Goal: Task Accomplishment & Management: Use online tool/utility

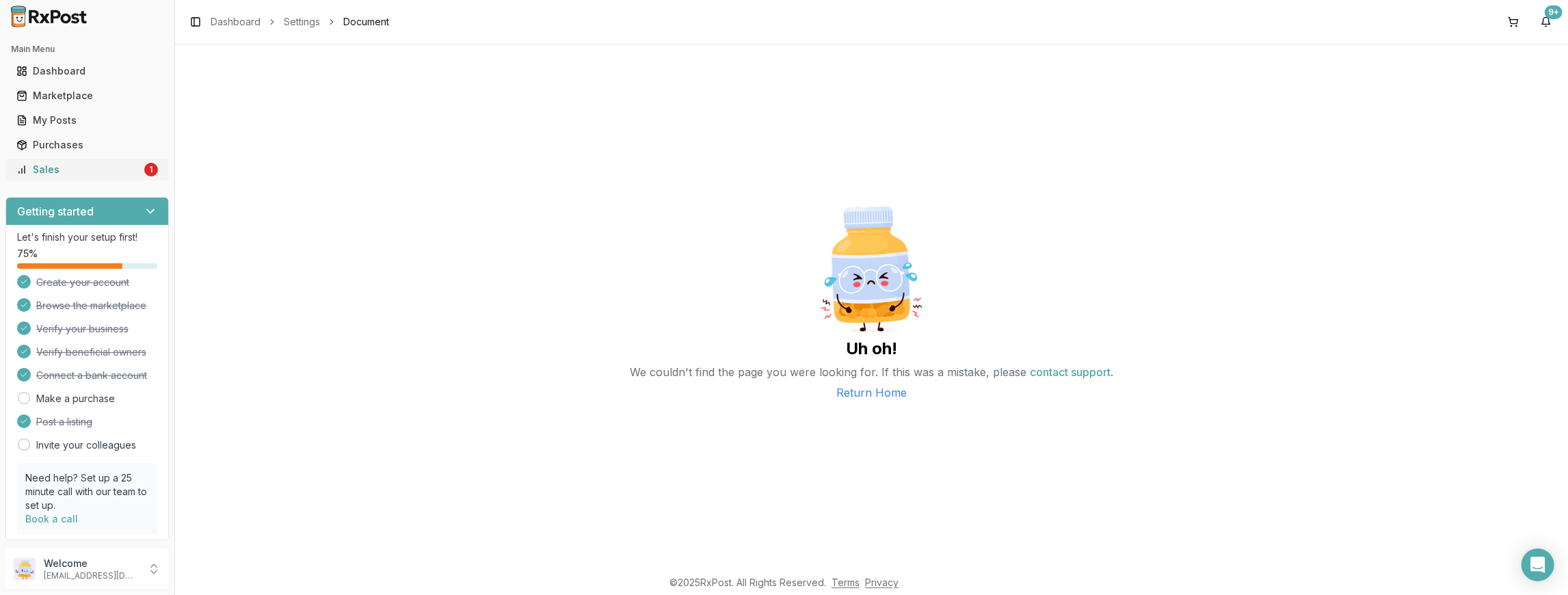
click at [154, 167] on link "Sales 1" at bounding box center [87, 170] width 153 height 24
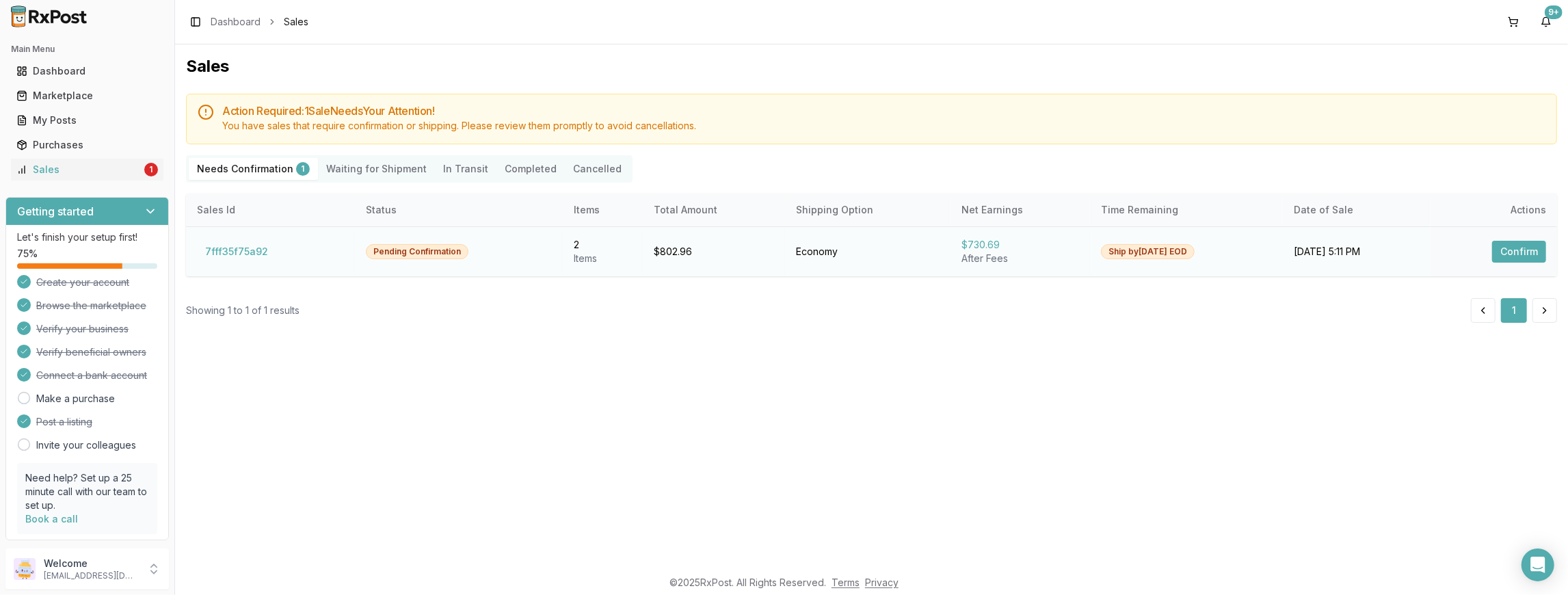
click at [1533, 258] on button "Confirm" at bounding box center [1519, 252] width 54 height 22
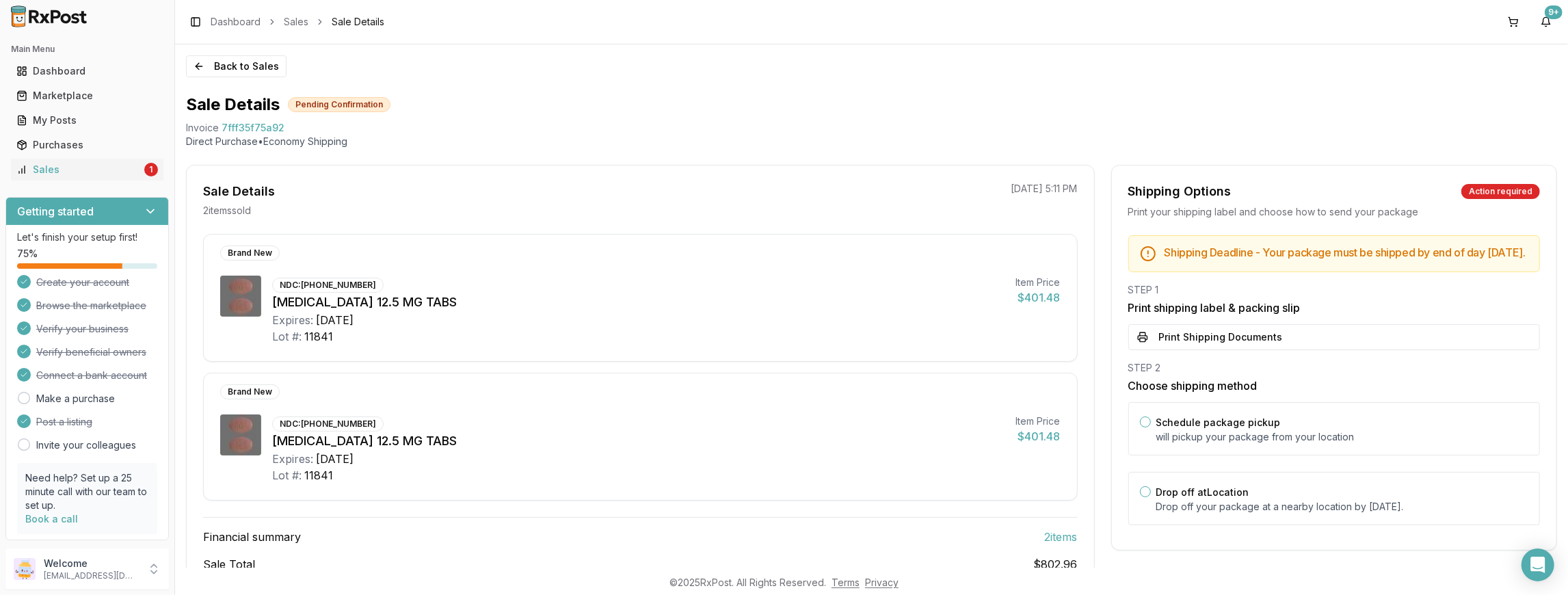
drag, startPoint x: 1173, startPoint y: 346, endPoint x: 1165, endPoint y: 325, distance: 22.5
click at [1173, 343] on button "Print Shipping Documents" at bounding box center [1334, 337] width 411 height 26
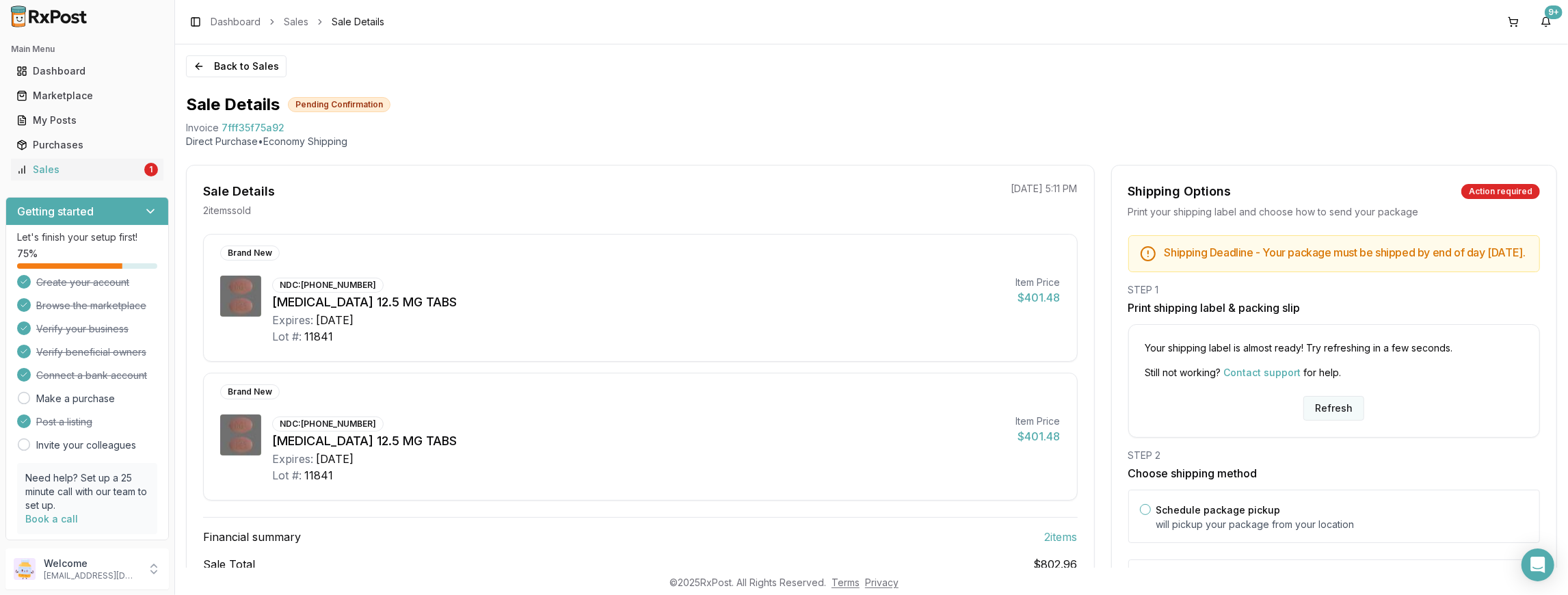
click at [1353, 413] on button "Refresh" at bounding box center [1334, 409] width 61 height 24
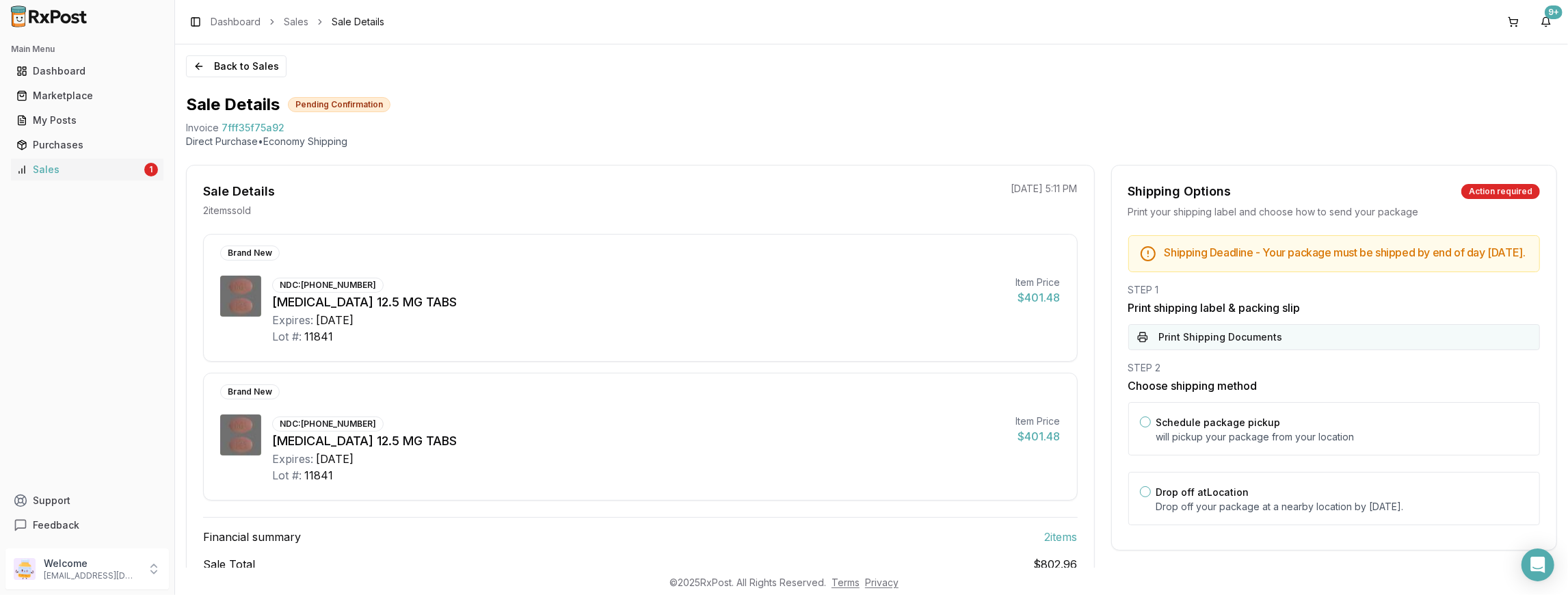
click at [1298, 344] on button "Print Shipping Documents" at bounding box center [1334, 337] width 411 height 26
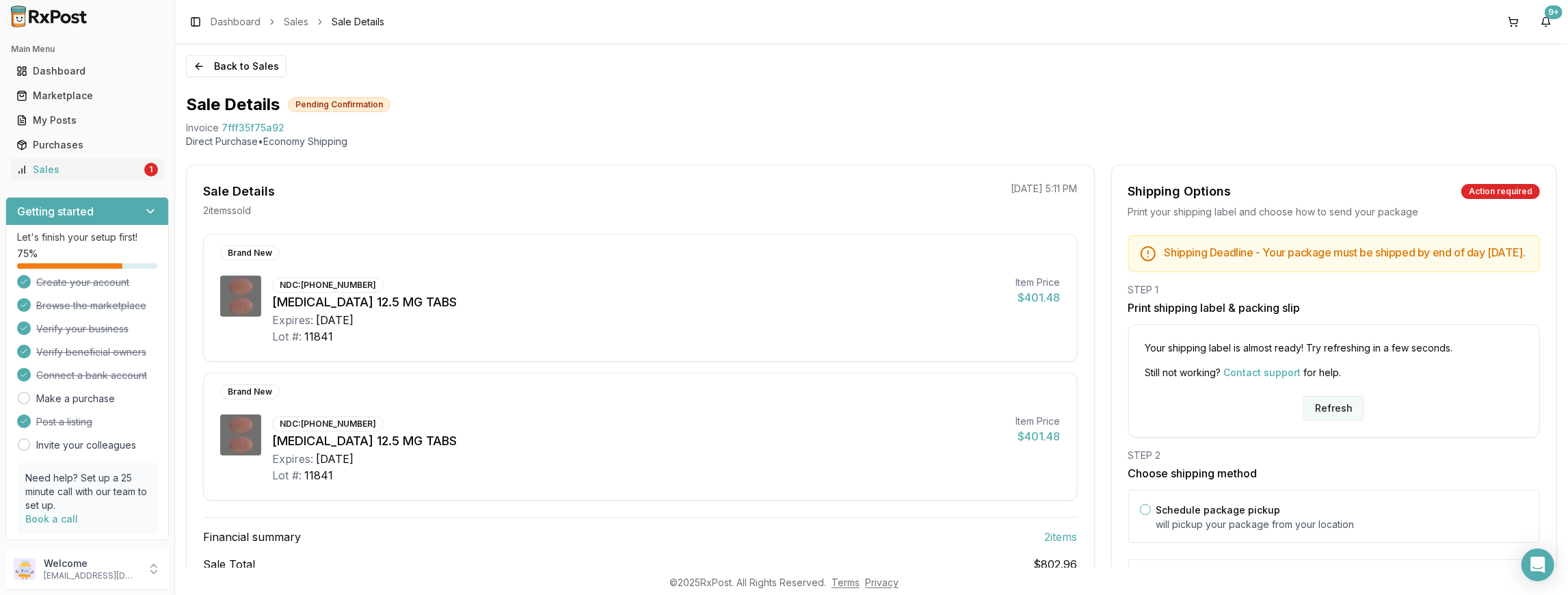
click at [1340, 417] on button "Refresh" at bounding box center [1334, 409] width 61 height 24
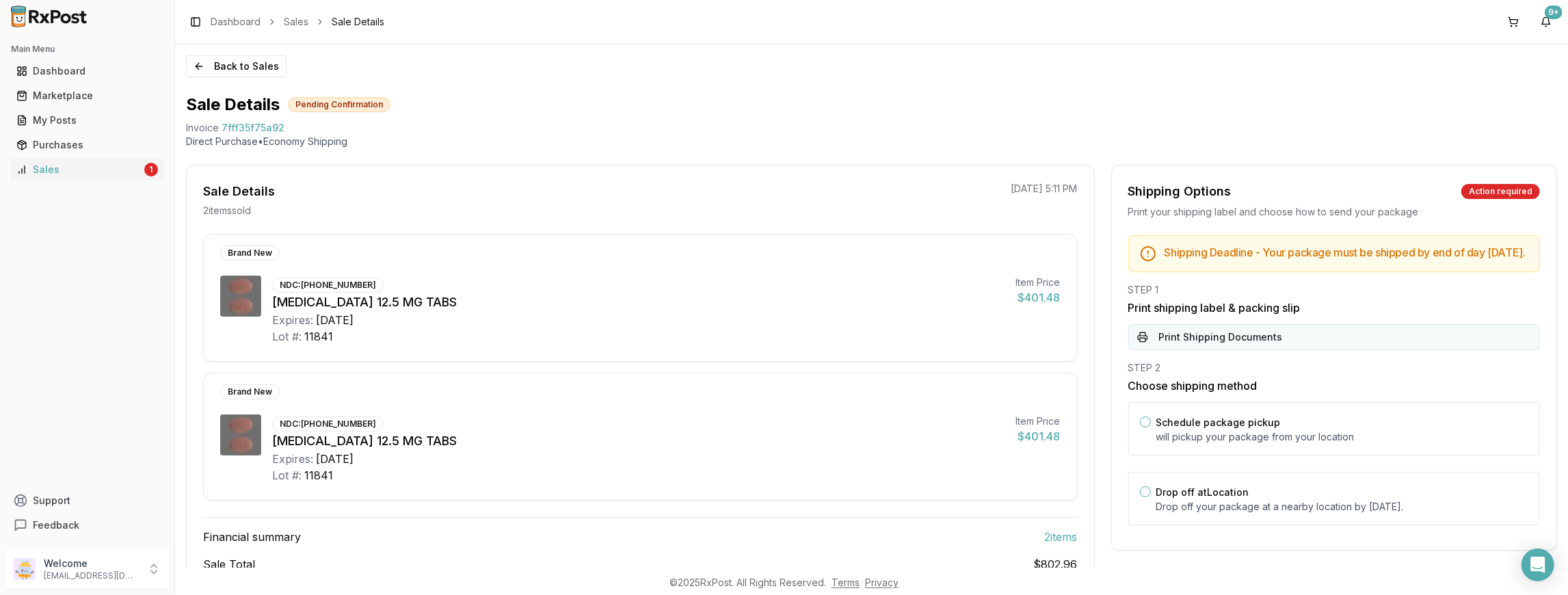
click at [1303, 348] on button "Print Shipping Documents" at bounding box center [1334, 337] width 411 height 26
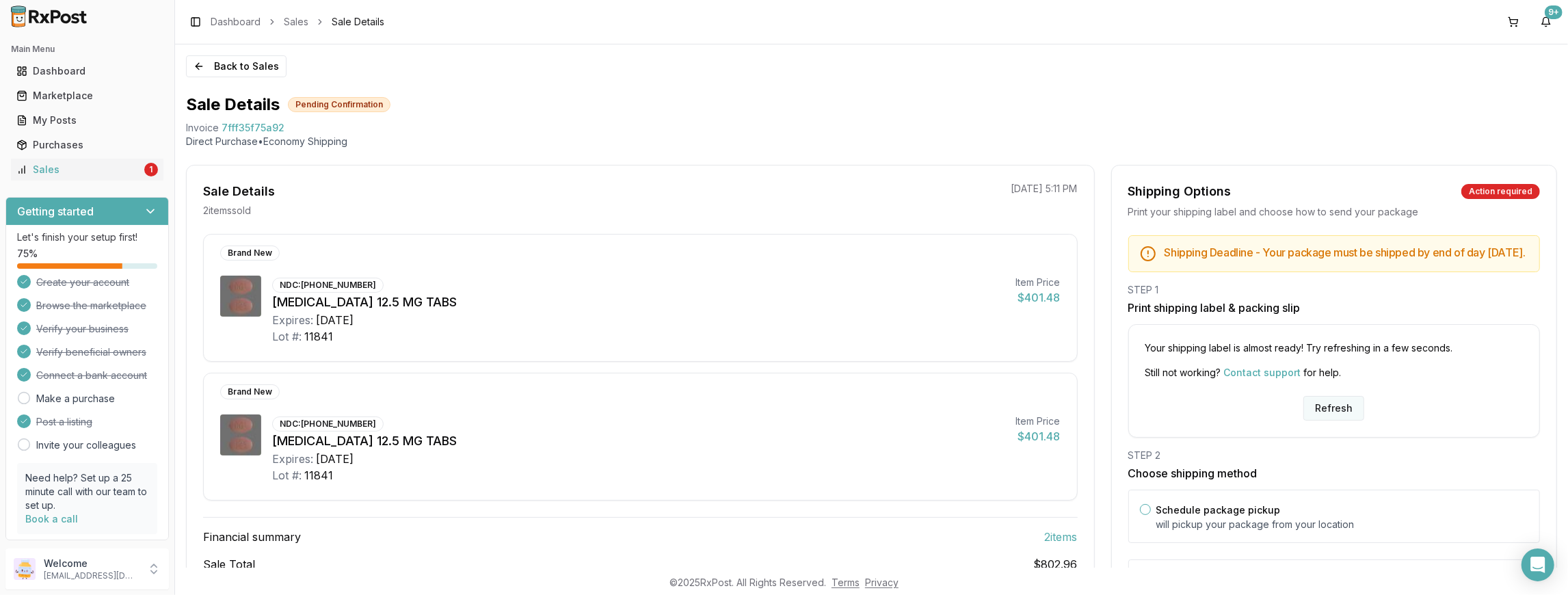
drag, startPoint x: 1351, startPoint y: 428, endPoint x: 1348, endPoint y: 419, distance: 9.5
click at [1351, 421] on button "Refresh" at bounding box center [1334, 409] width 61 height 24
click at [1348, 419] on button "Refresh" at bounding box center [1334, 409] width 61 height 24
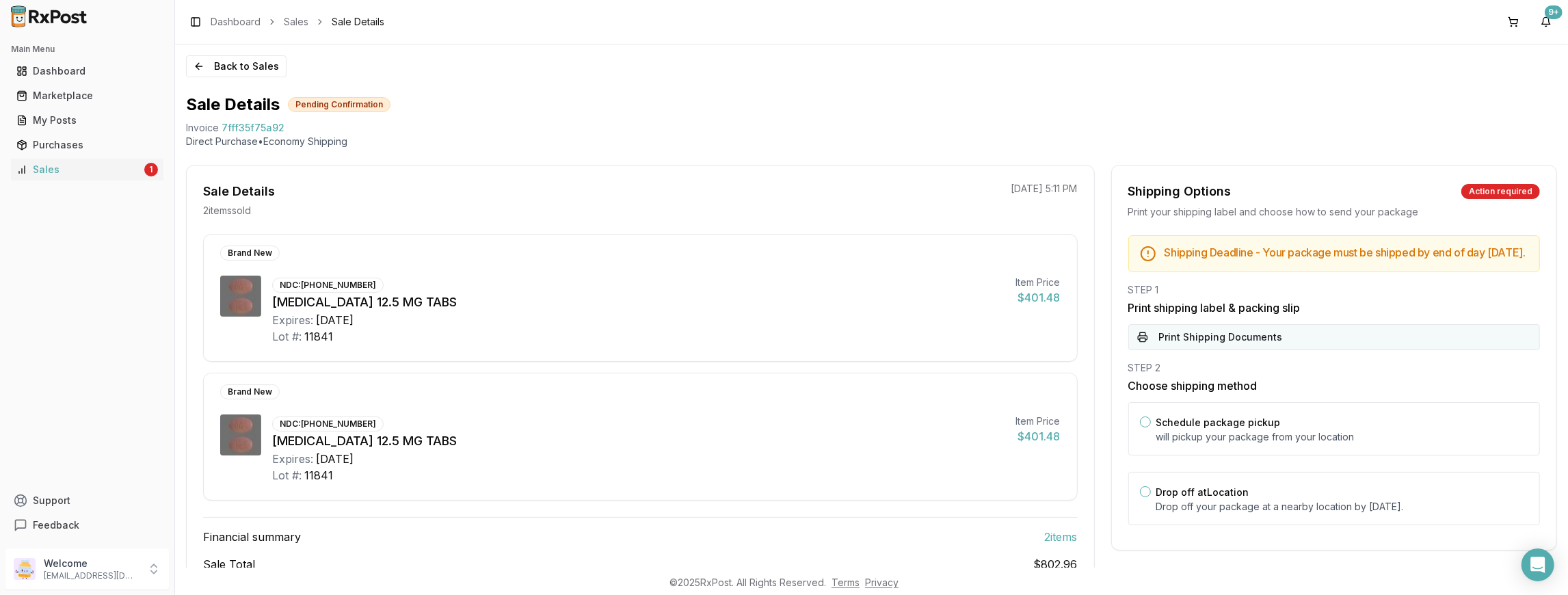
click at [1211, 341] on button "Print Shipping Documents" at bounding box center [1334, 337] width 411 height 26
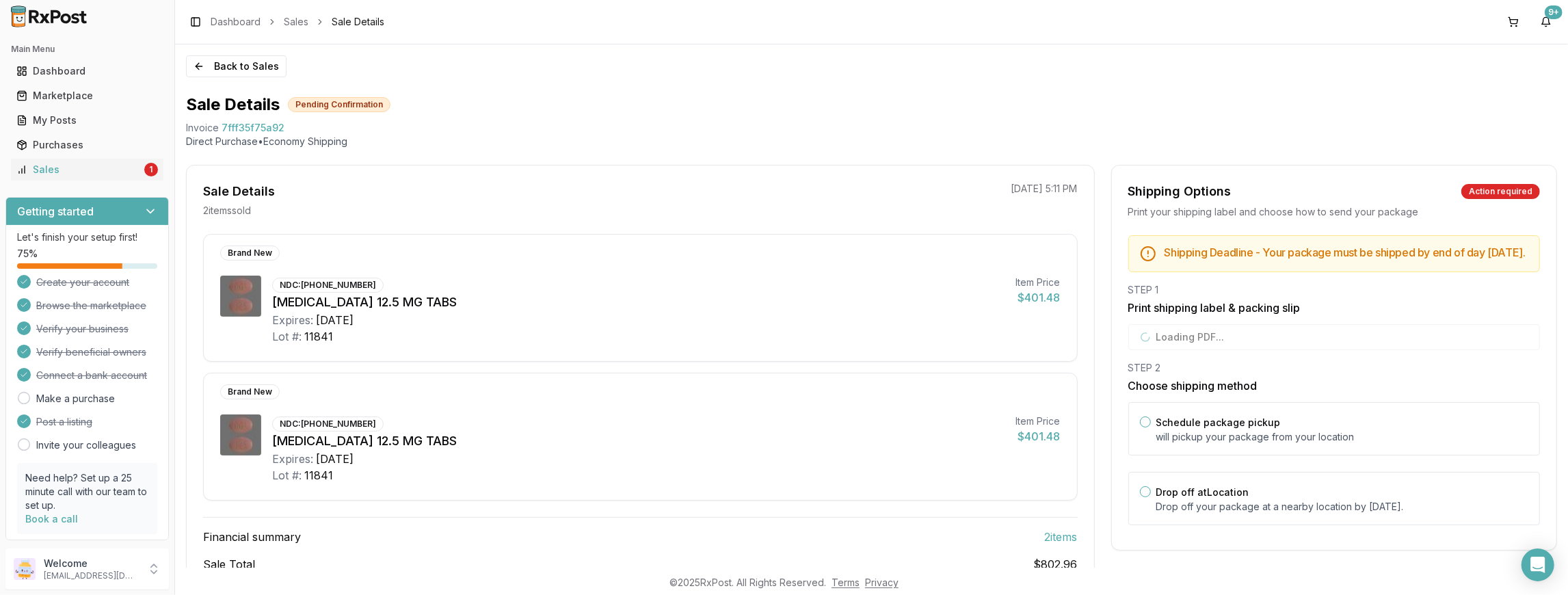
click at [1246, 345] on div "STEP 1 Print shipping label & packing slip Loading PDF..." at bounding box center [1334, 317] width 411 height 67
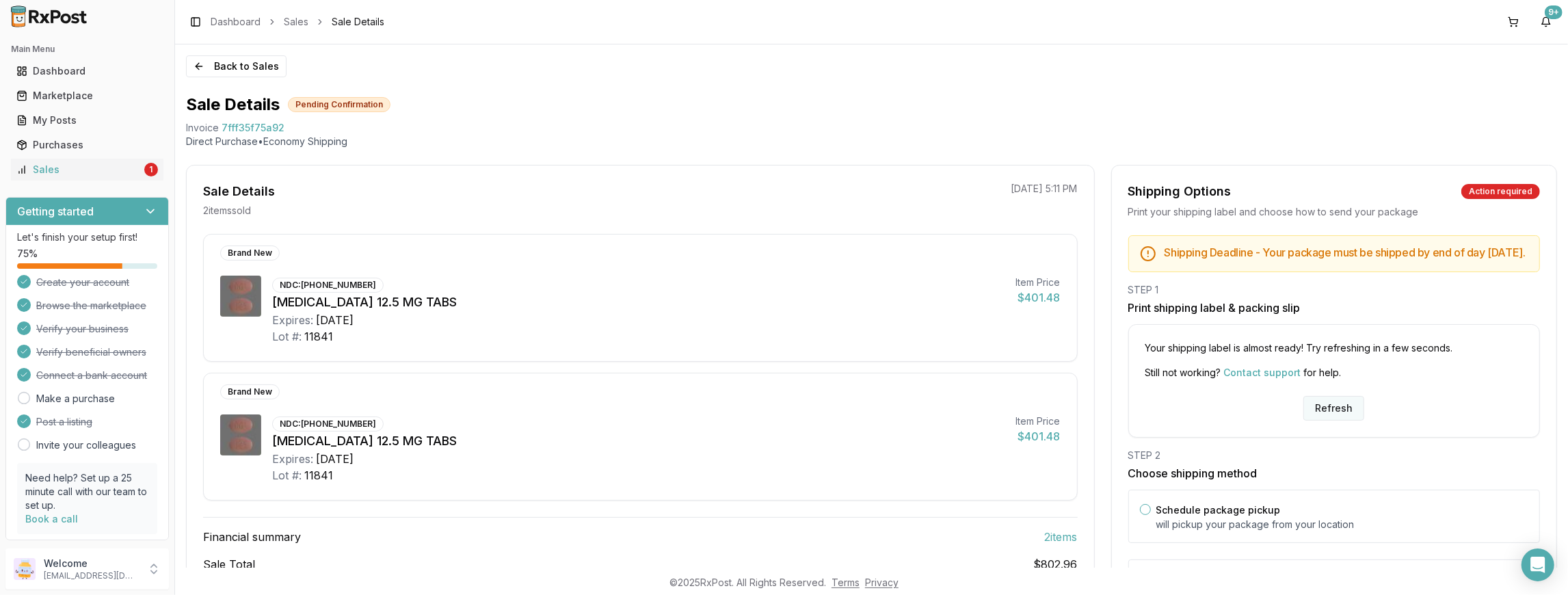
click at [1305, 416] on button "Refresh" at bounding box center [1334, 409] width 61 height 24
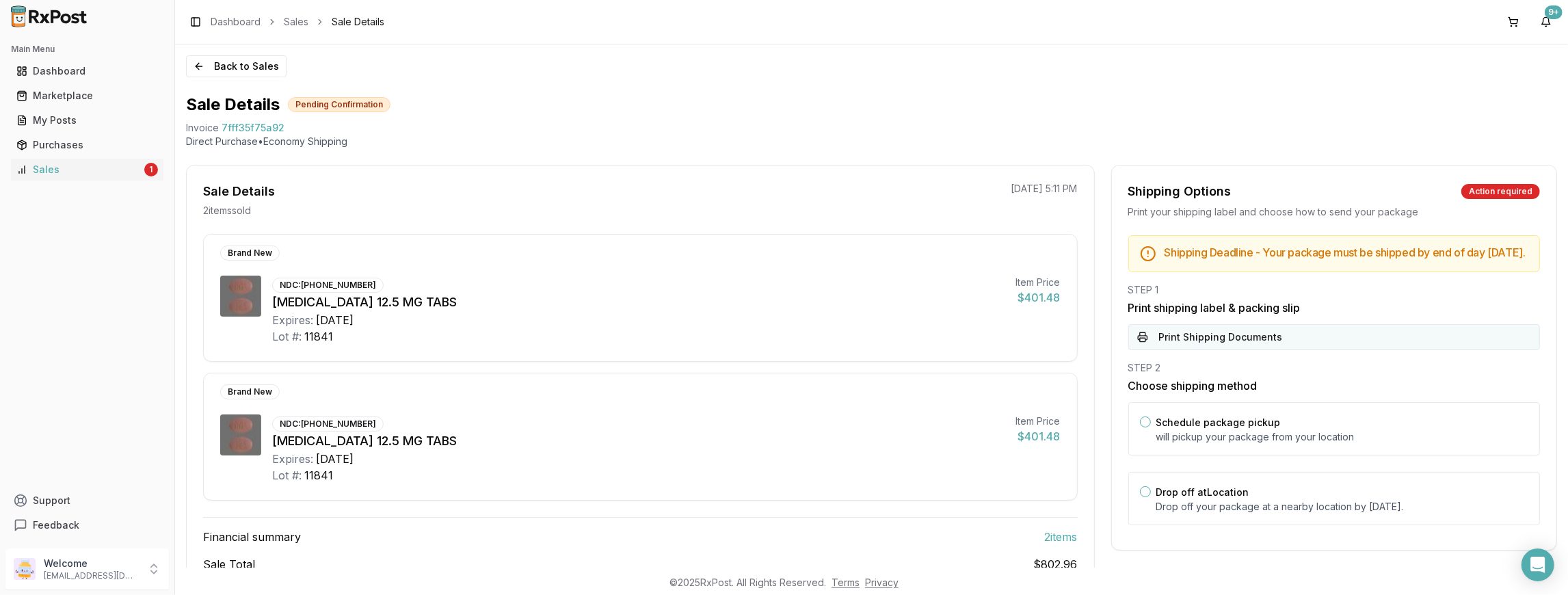
click at [1285, 350] on button "Print Shipping Documents" at bounding box center [1334, 337] width 411 height 26
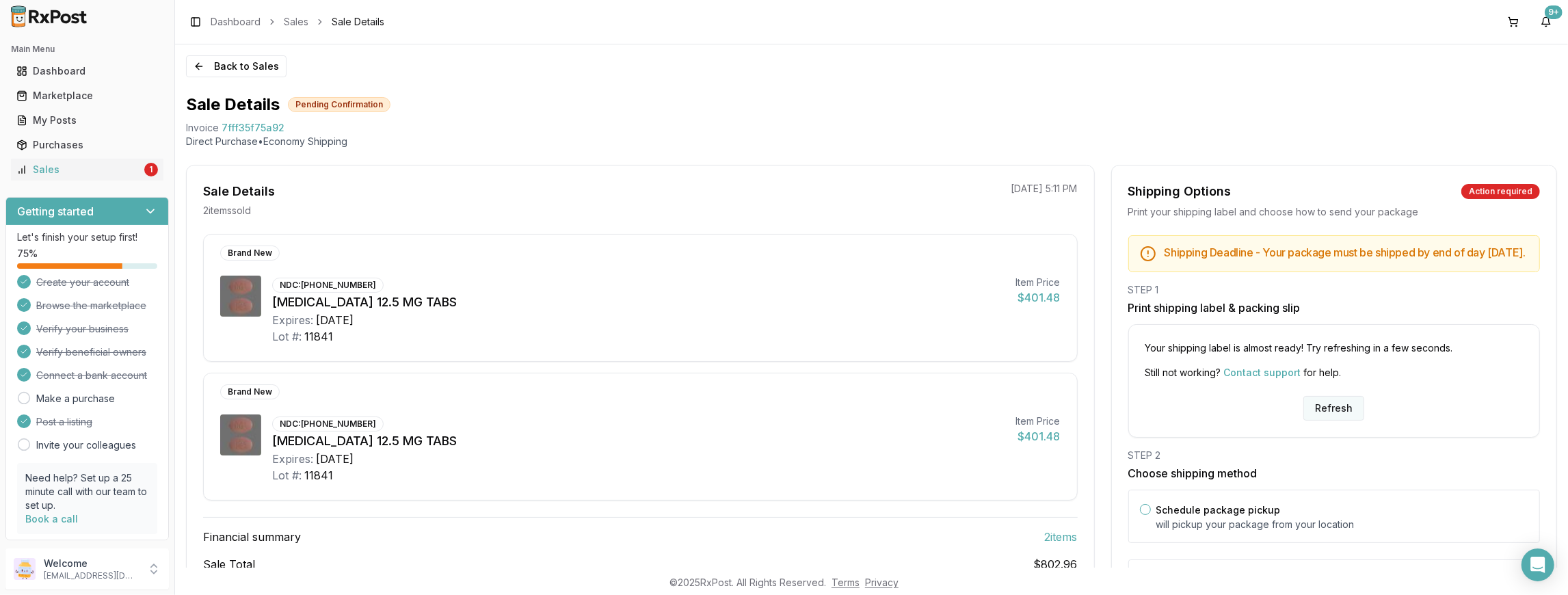
click at [1303, 416] on button "Refresh" at bounding box center [1334, 409] width 61 height 24
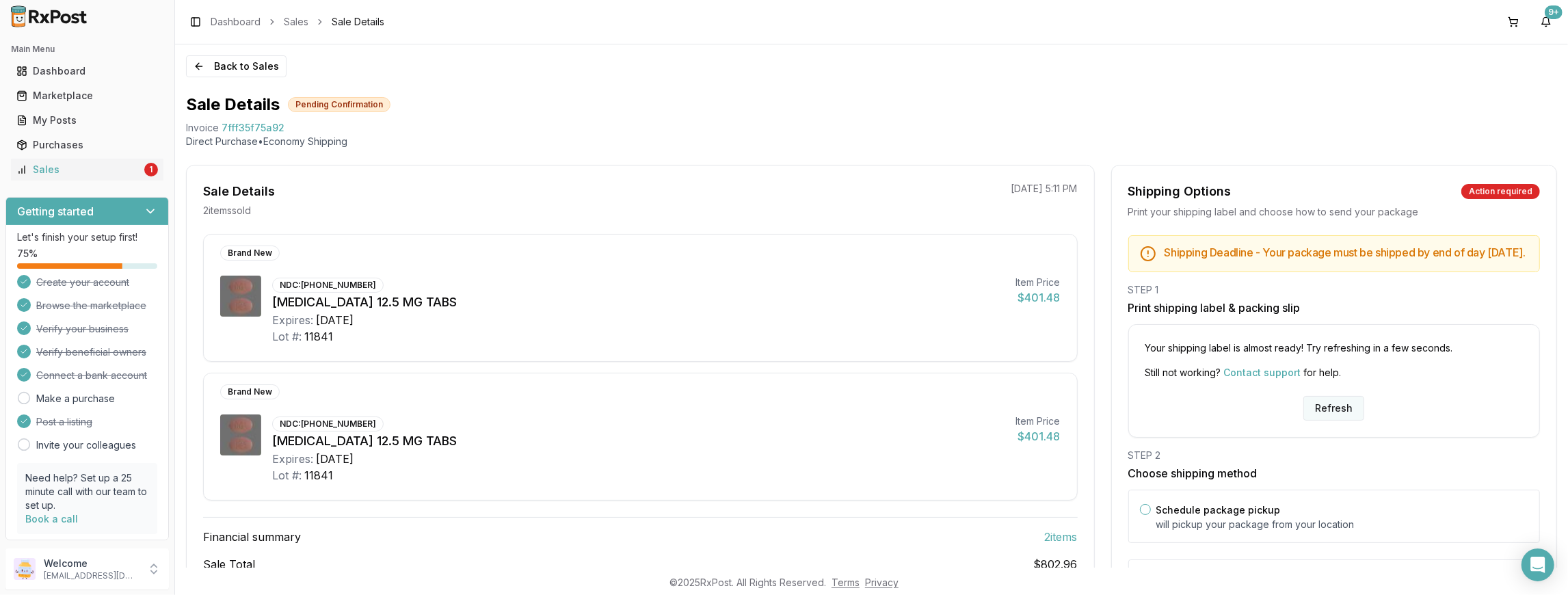
click at [1303, 416] on button "Refresh" at bounding box center [1334, 409] width 61 height 24
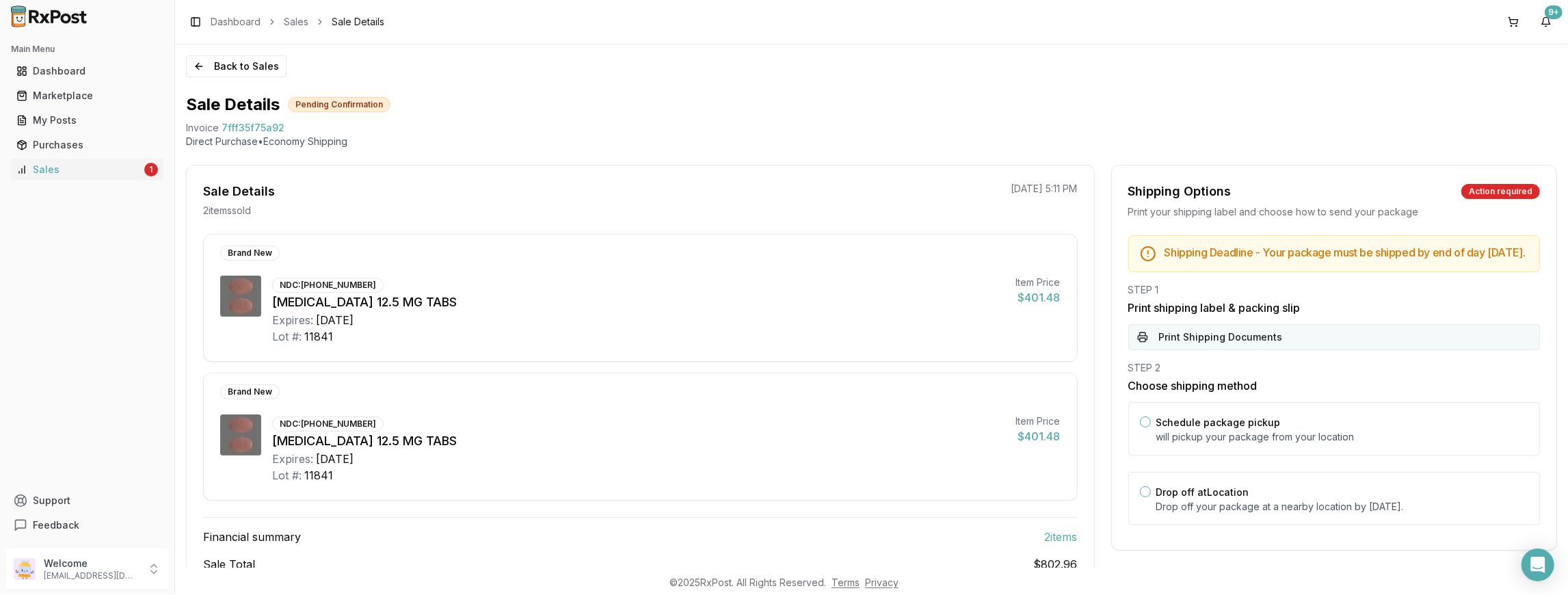
click at [1293, 350] on button "Print Shipping Documents" at bounding box center [1334, 337] width 411 height 26
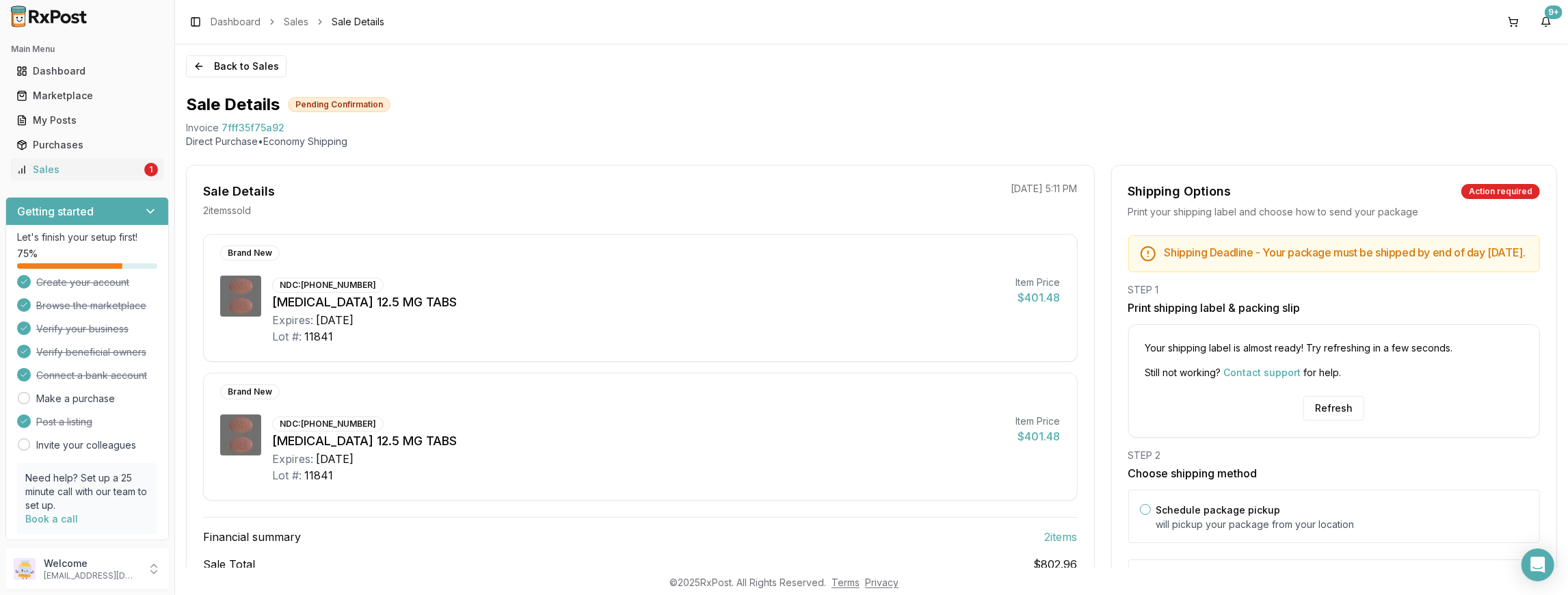
click at [1370, 438] on div "Your shipping label is almost ready! Try refreshing in a few seconds. Still not…" at bounding box center [1334, 380] width 411 height 113
click at [1327, 399] on div "Your shipping label is almost ready! Try refreshing in a few seconds. Still not…" at bounding box center [1334, 380] width 411 height 113
drag, startPoint x: 1325, startPoint y: 402, endPoint x: 1319, endPoint y: 418, distance: 17.1
click at [1319, 417] on div "Your shipping label is almost ready! Try refreshing in a few seconds. Still not…" at bounding box center [1334, 380] width 411 height 113
click at [1319, 418] on button "Refresh" at bounding box center [1334, 409] width 61 height 24
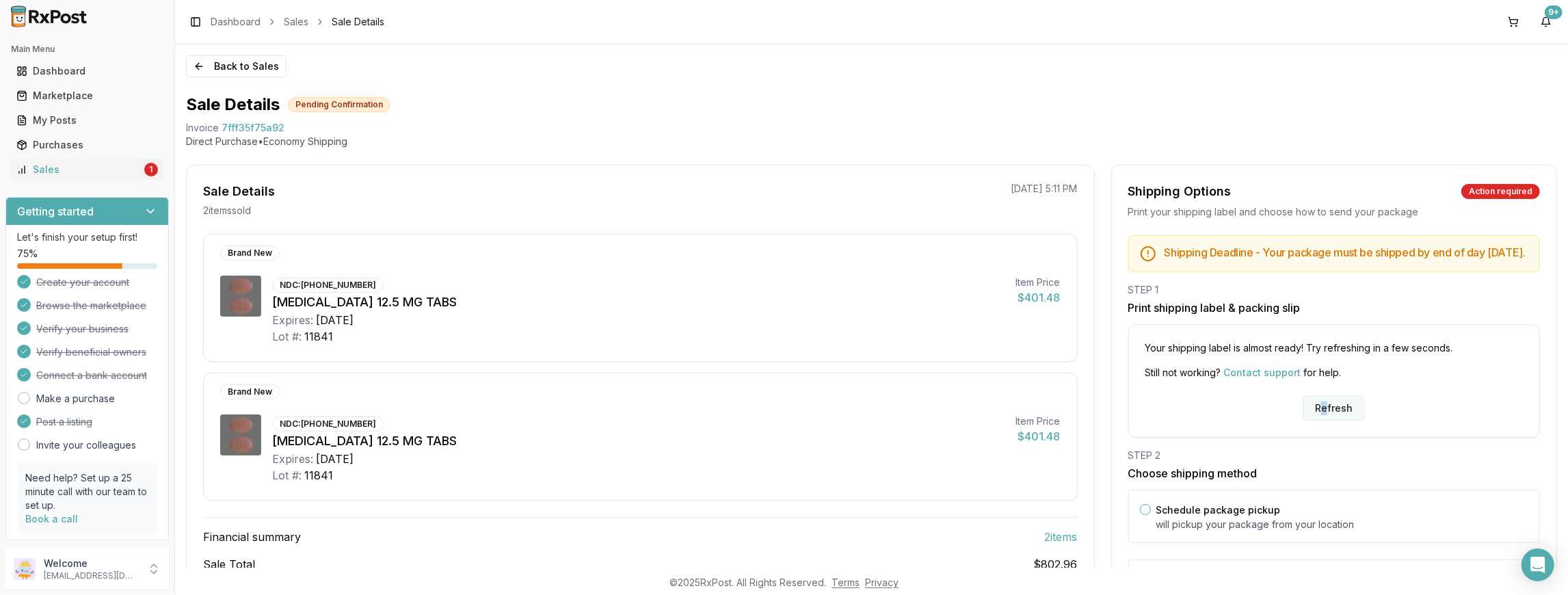
click at [1319, 418] on button "Refresh" at bounding box center [1334, 409] width 61 height 24
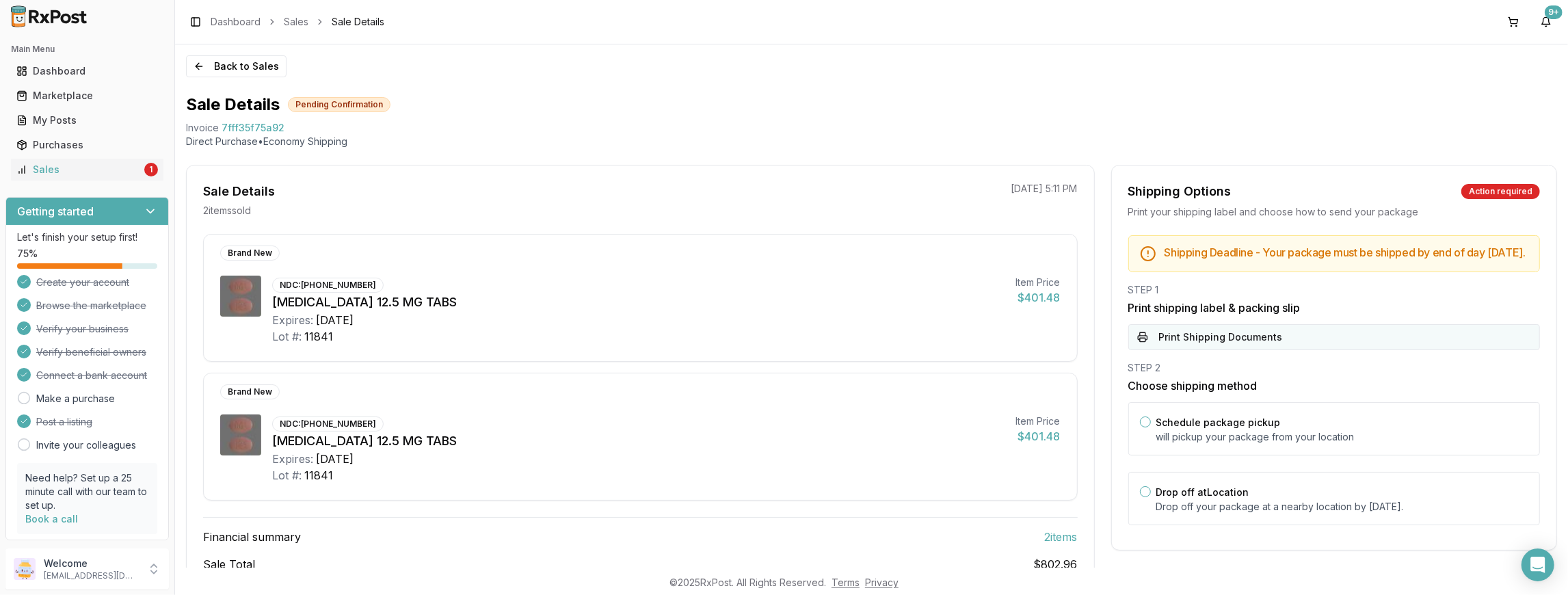
click at [1175, 350] on button "Print Shipping Documents" at bounding box center [1334, 337] width 411 height 26
click at [1175, 350] on div "STEP 1 Print shipping label & packing slip Loading PDF..." at bounding box center [1334, 317] width 411 height 67
drag, startPoint x: 1288, startPoint y: 111, endPoint x: 1226, endPoint y: 163, distance: 80.9
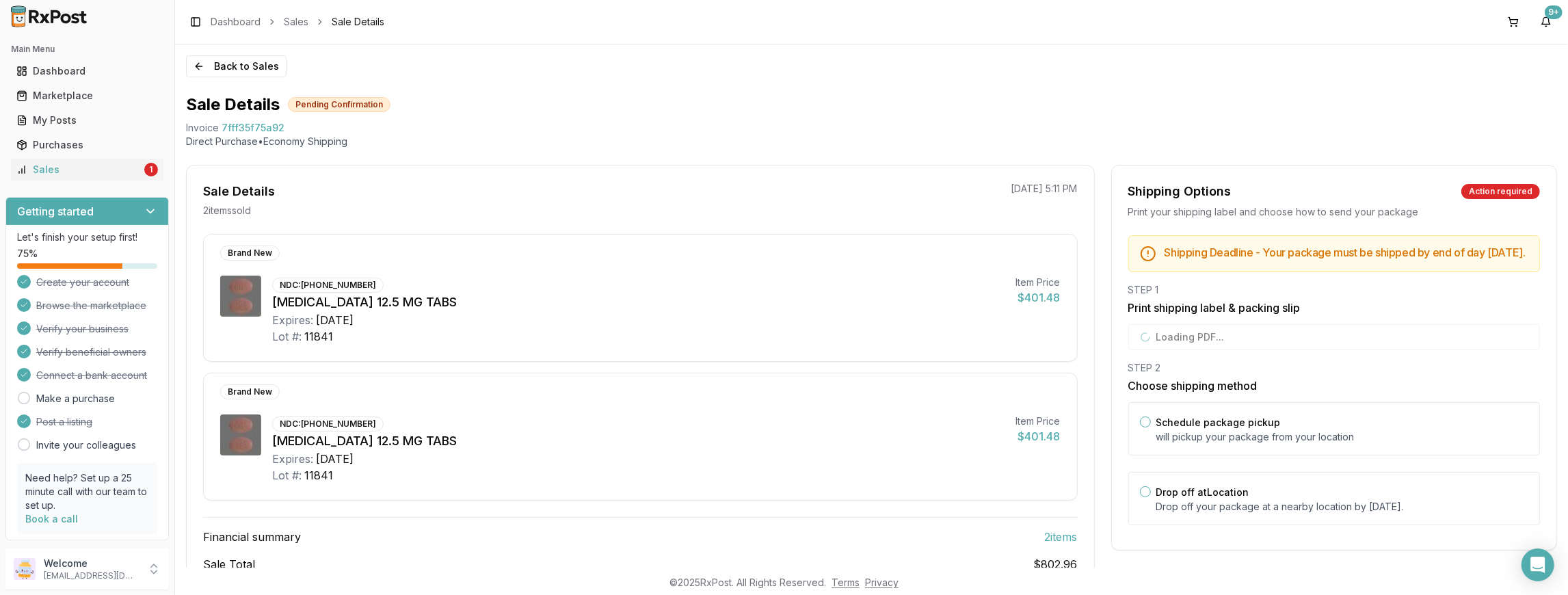
click at [1287, 111] on div "Sale Details Pending Confirmation" at bounding box center [871, 104] width 1371 height 22
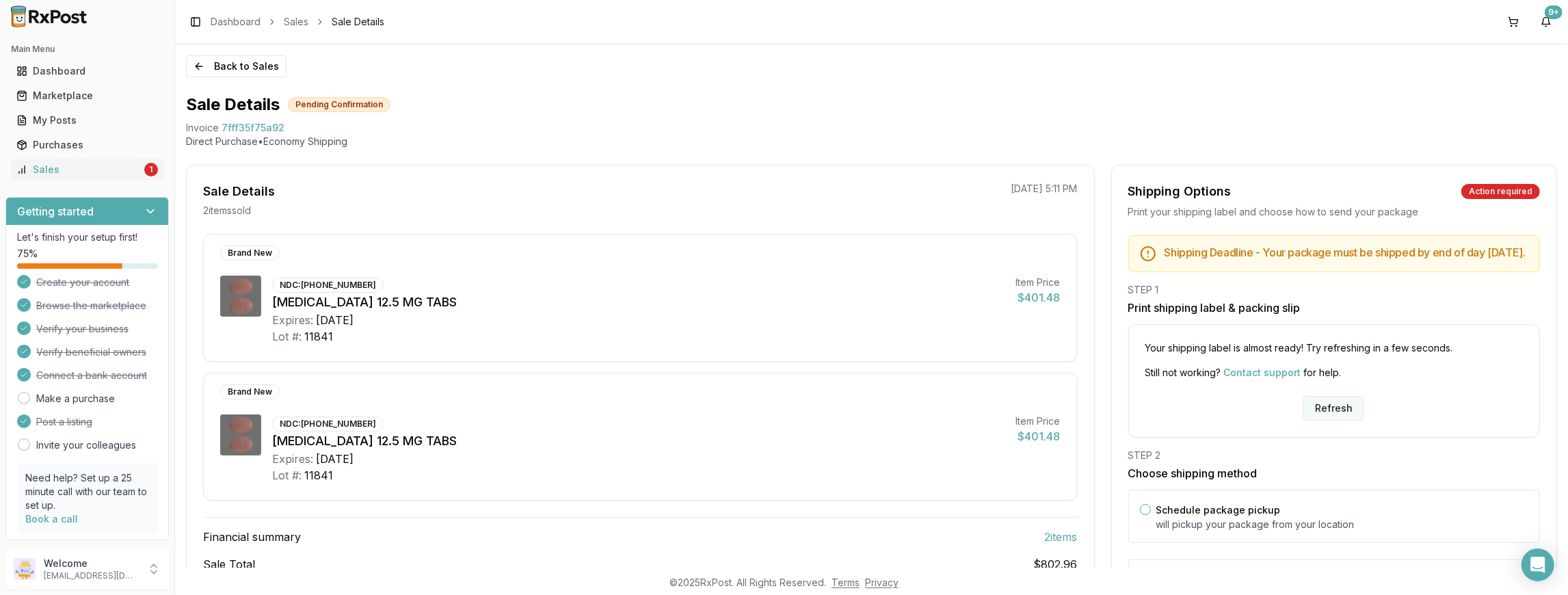
click at [1335, 418] on button "Refresh" at bounding box center [1334, 409] width 61 height 24
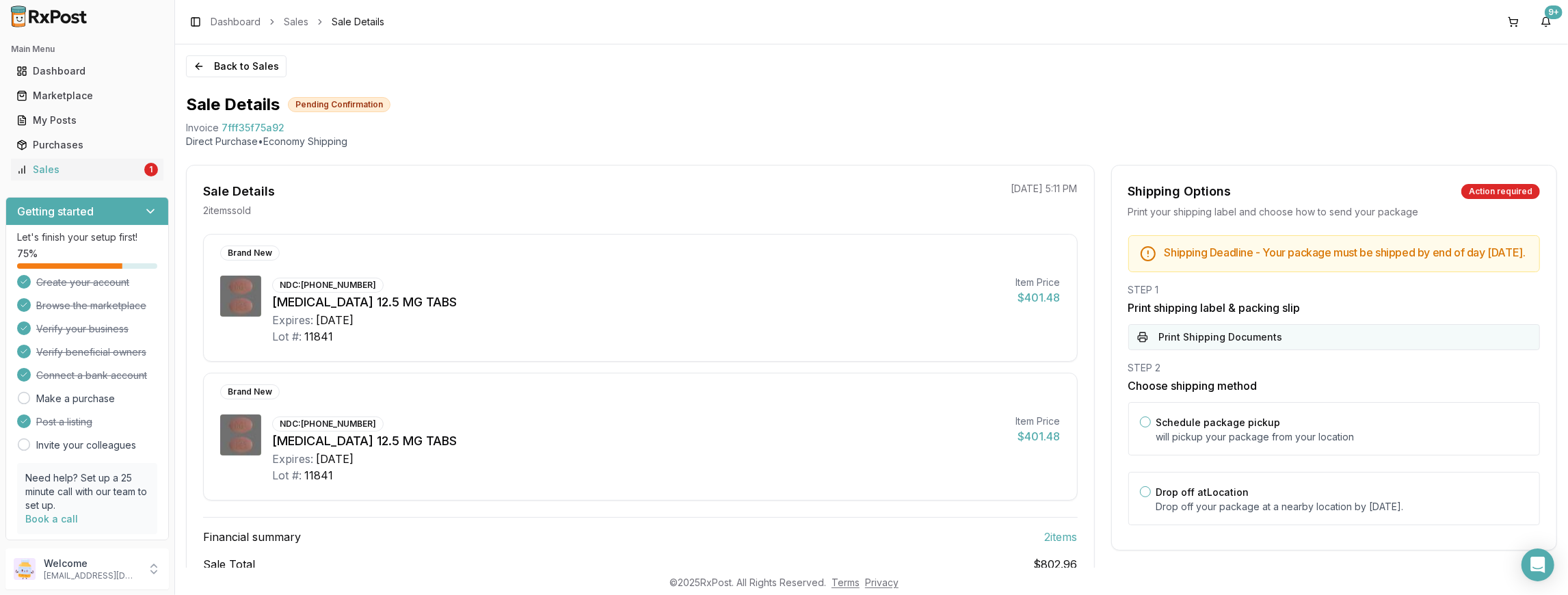
click at [1304, 341] on button "Print Shipping Documents" at bounding box center [1334, 337] width 411 height 26
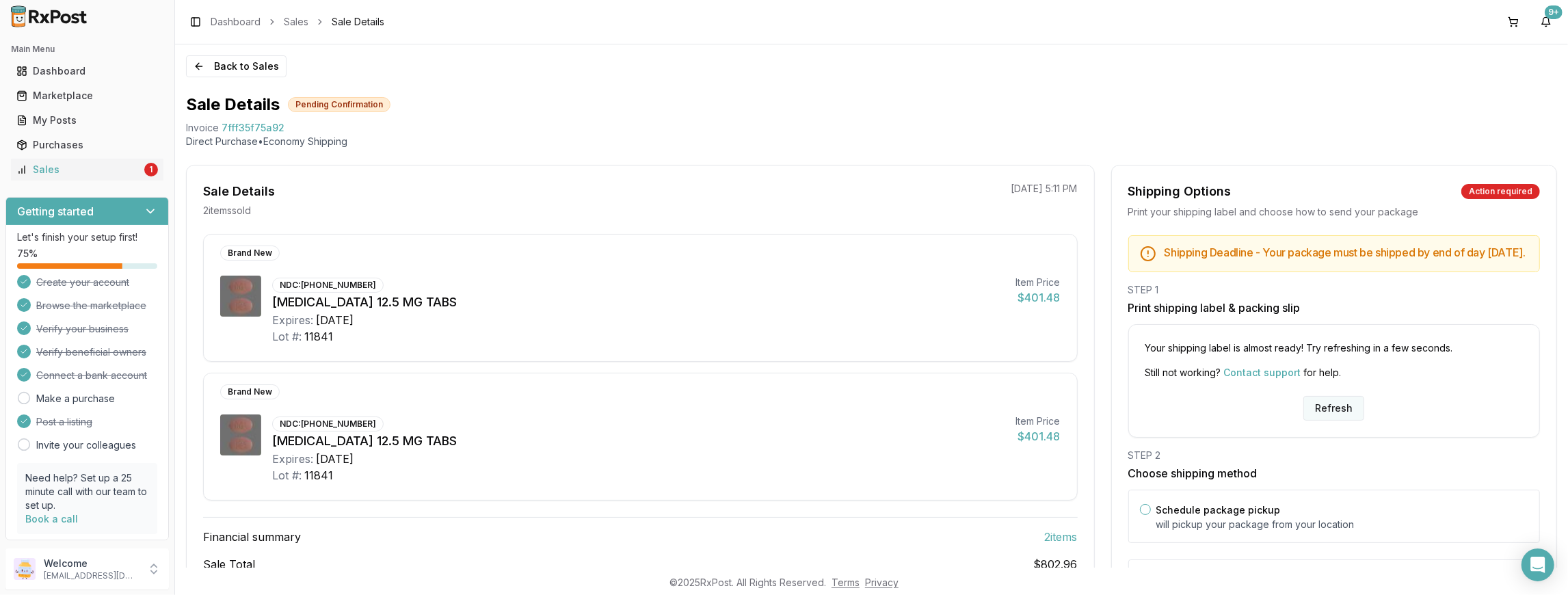
click at [1329, 413] on button "Refresh" at bounding box center [1334, 409] width 61 height 24
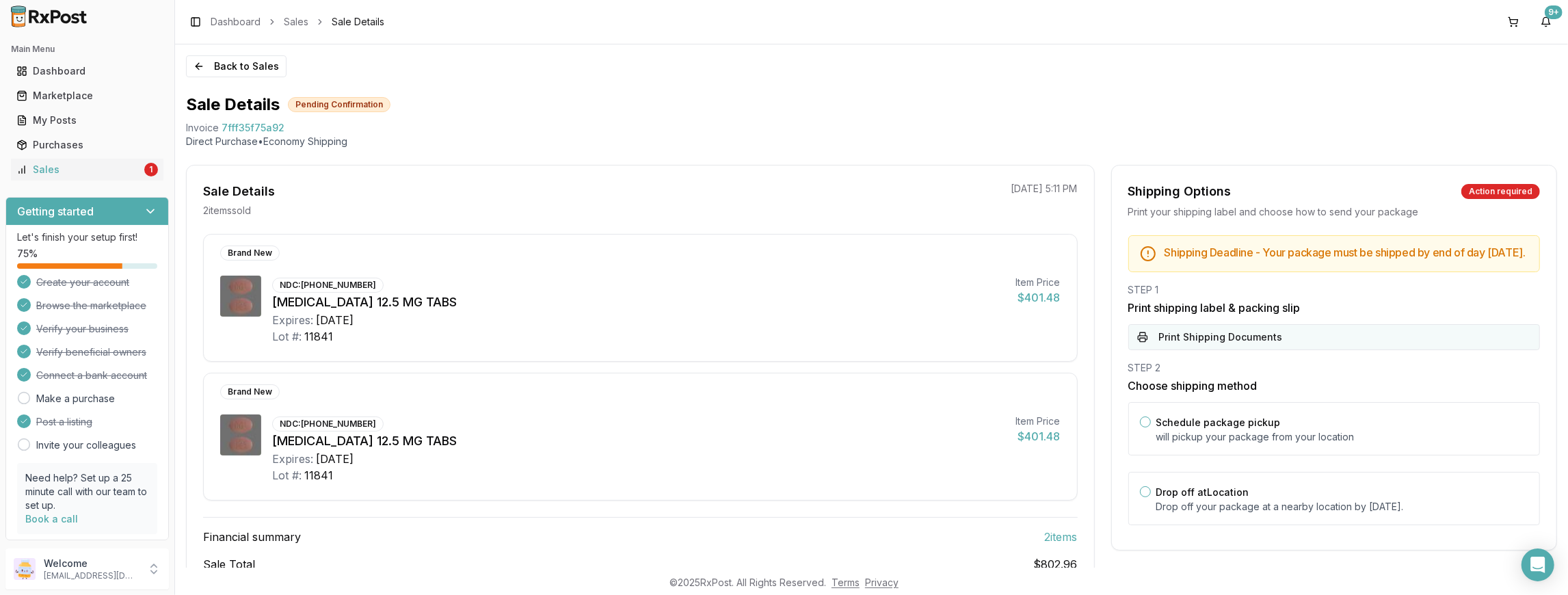
click at [1265, 347] on button "Print Shipping Documents" at bounding box center [1334, 337] width 411 height 26
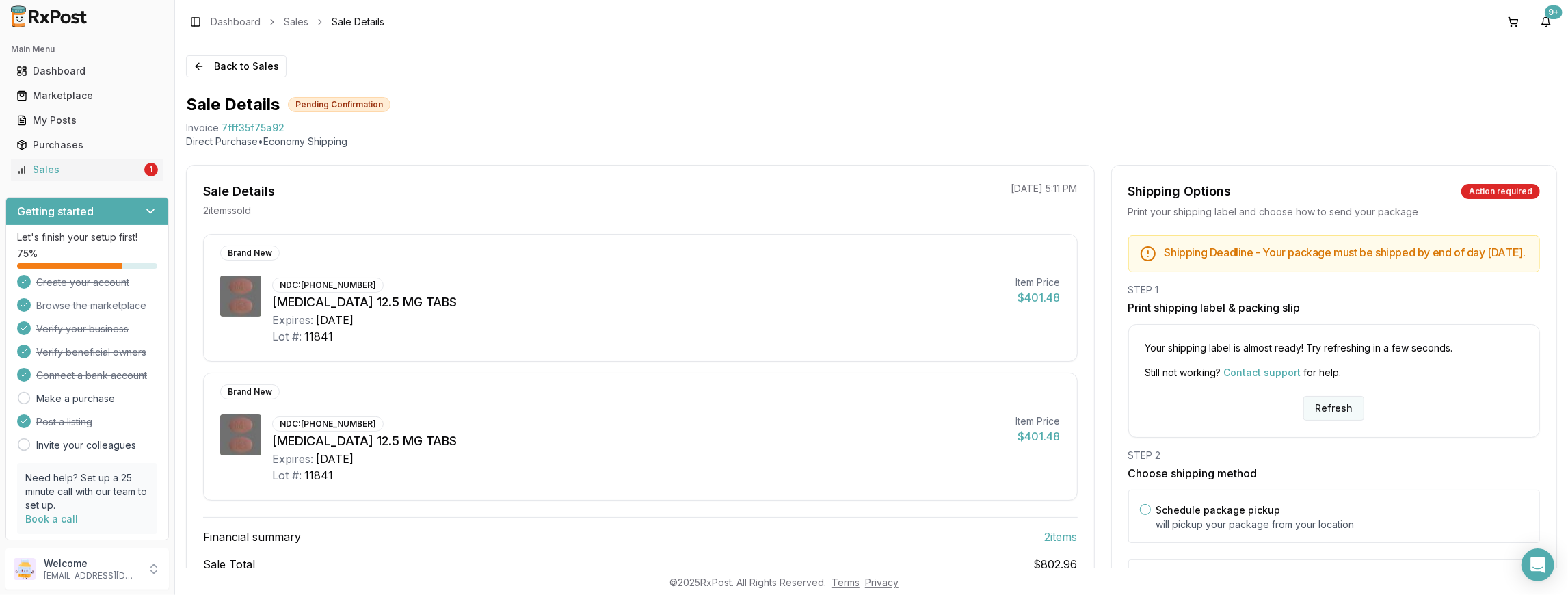
click at [1319, 412] on button "Refresh" at bounding box center [1334, 409] width 61 height 24
